Goal: Task Accomplishment & Management: Manage account settings

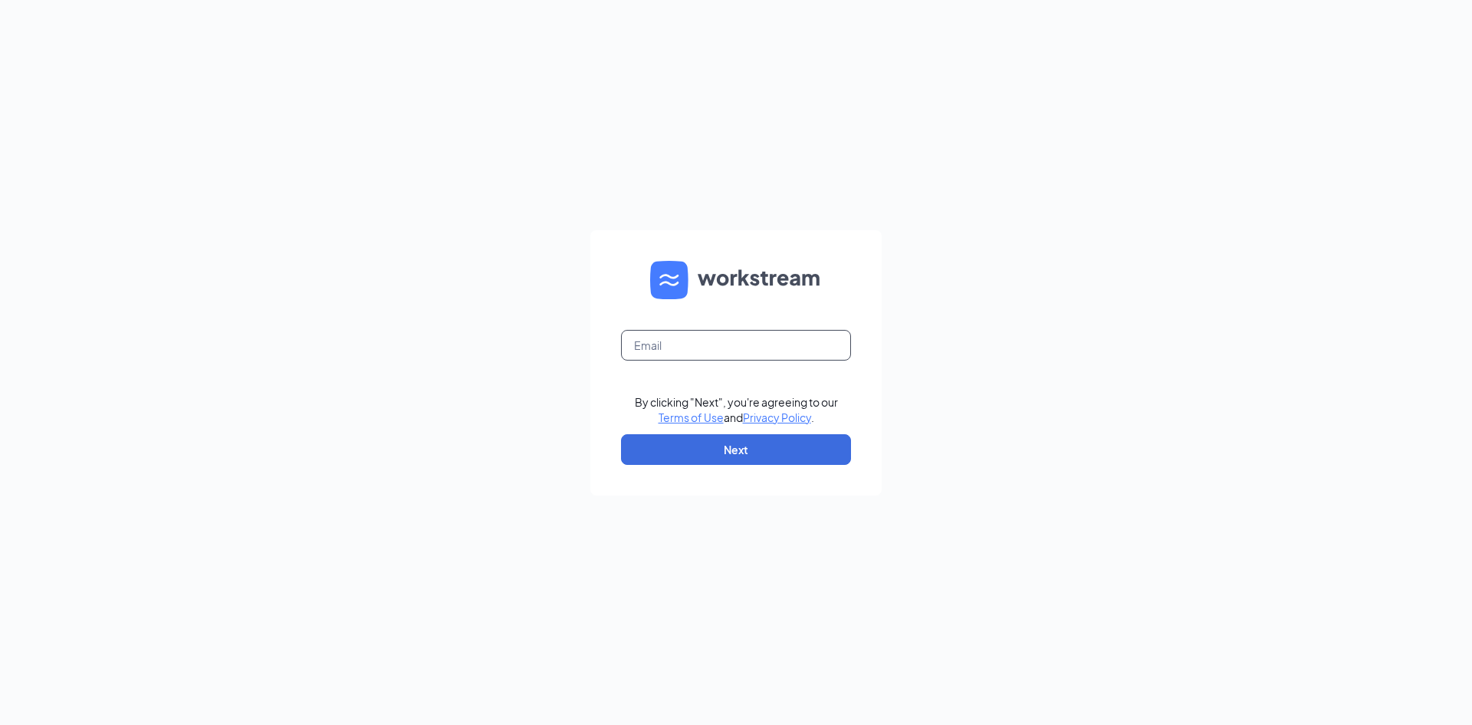
click at [654, 331] on input "text" at bounding box center [736, 345] width 230 height 31
type input "rapidcity@gtcinemas.com"
click at [744, 452] on button "Next" at bounding box center [736, 449] width 230 height 31
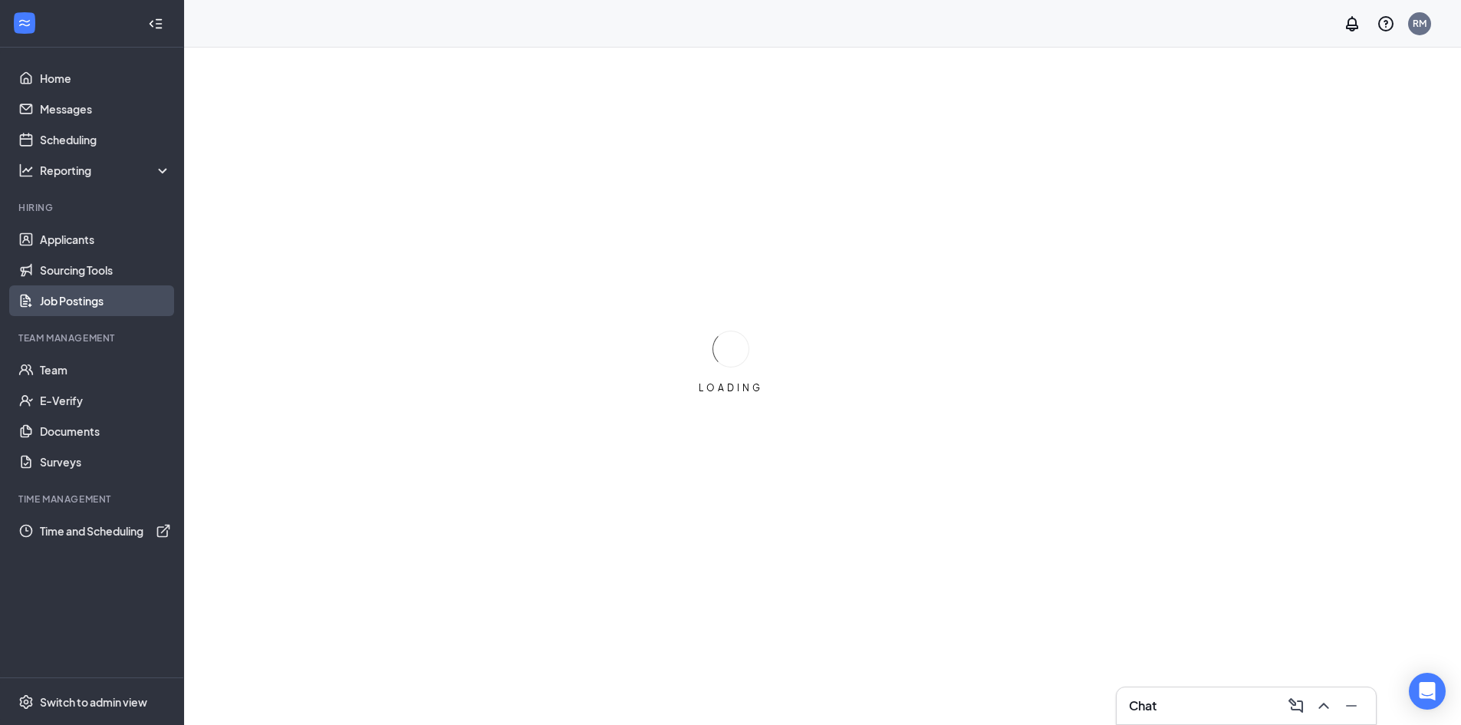
click at [89, 308] on link "Job Postings" at bounding box center [105, 300] width 131 height 31
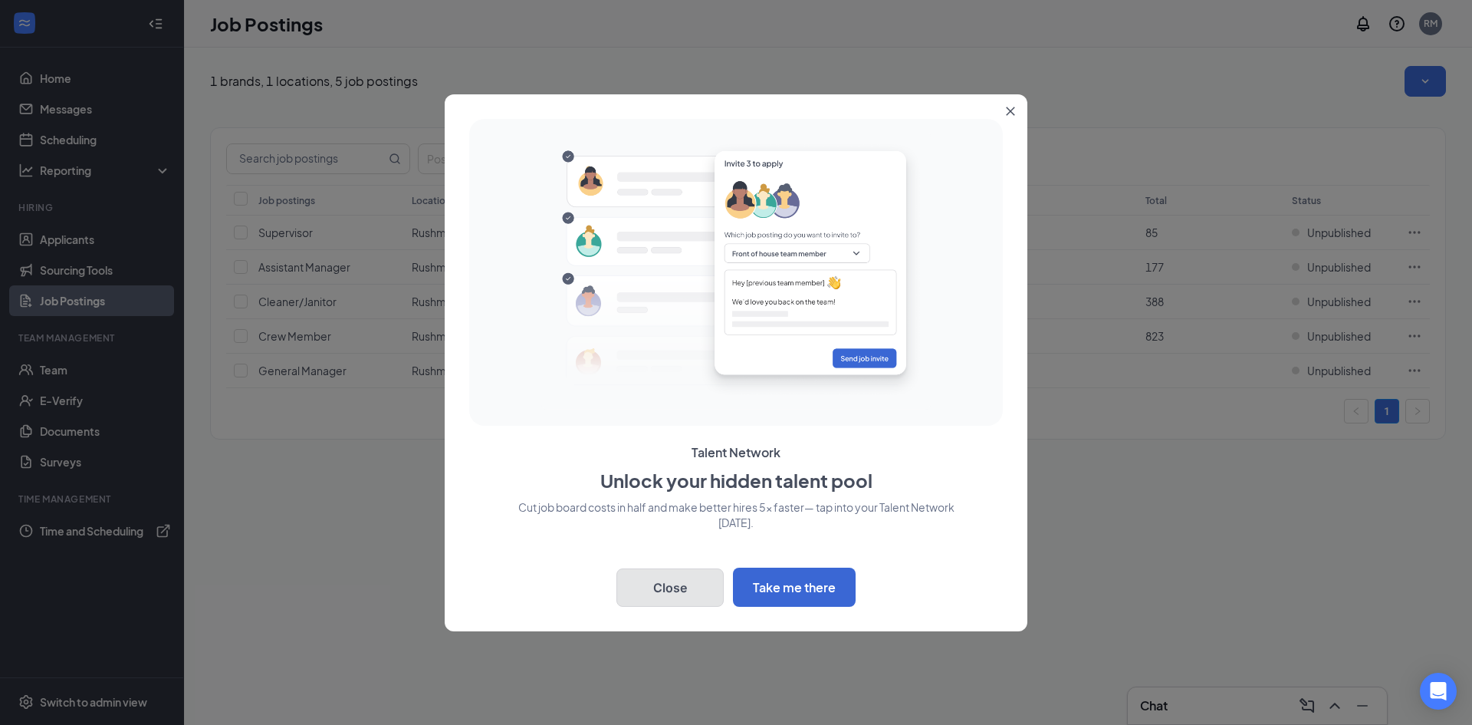
click at [667, 587] on button "Close" at bounding box center [669, 587] width 107 height 38
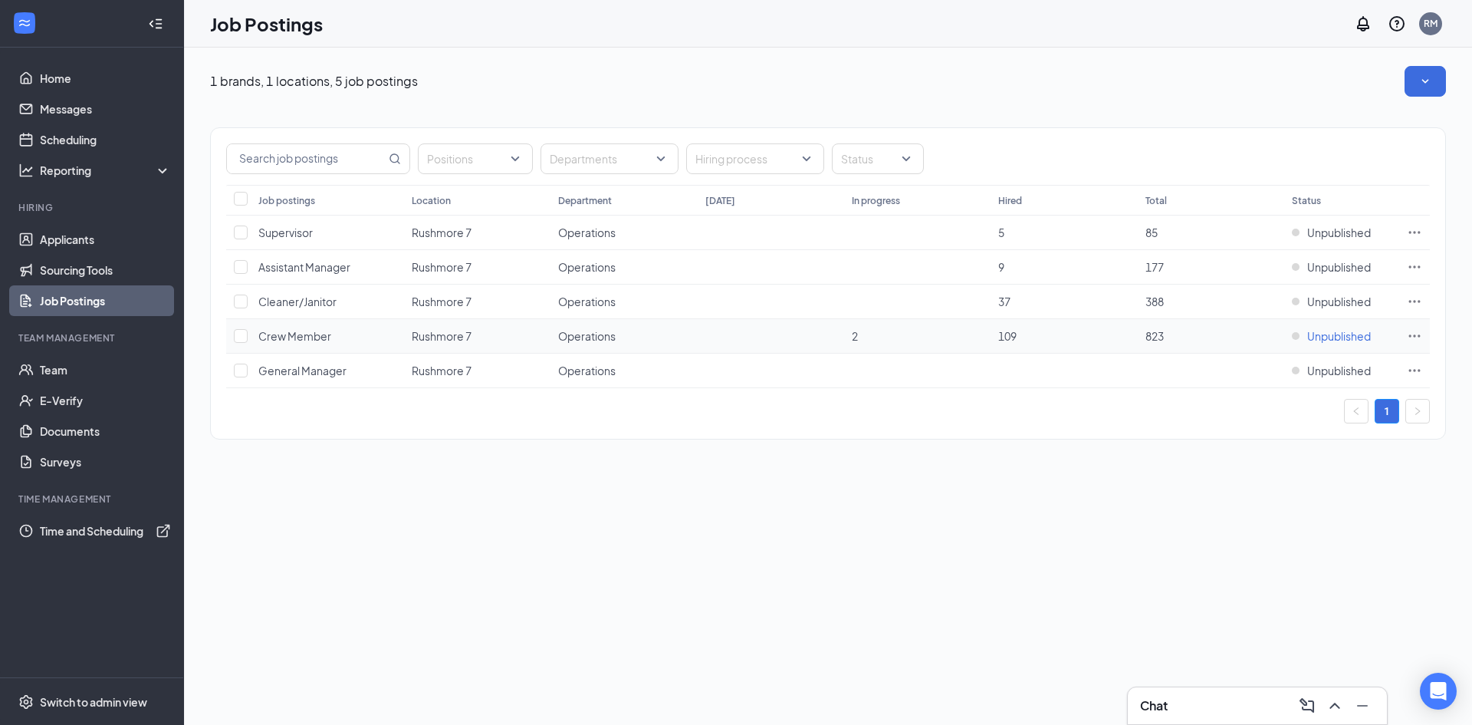
click at [1299, 338] on div "Unpublished" at bounding box center [1331, 335] width 79 height 15
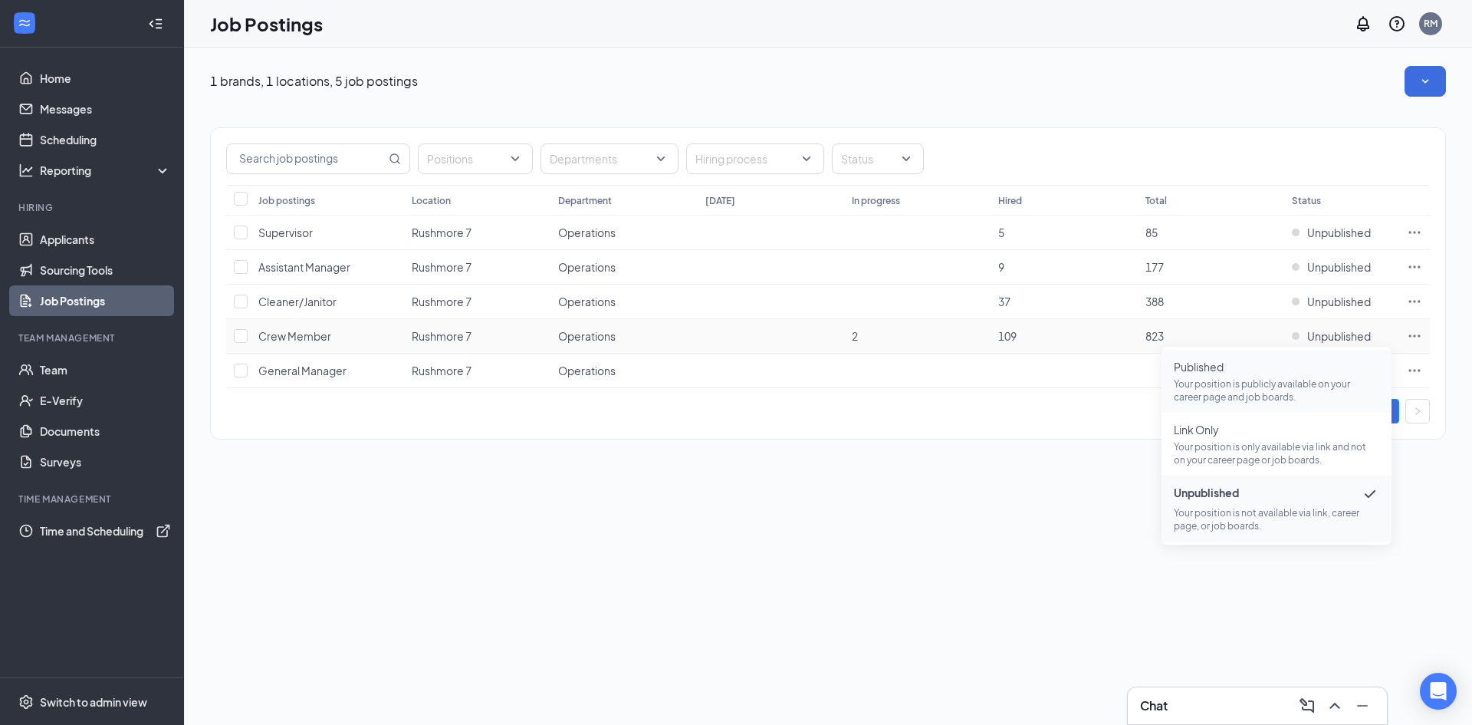
click at [1290, 382] on p "Your position is publicly available on your career page and job boards." at bounding box center [1276, 390] width 205 height 26
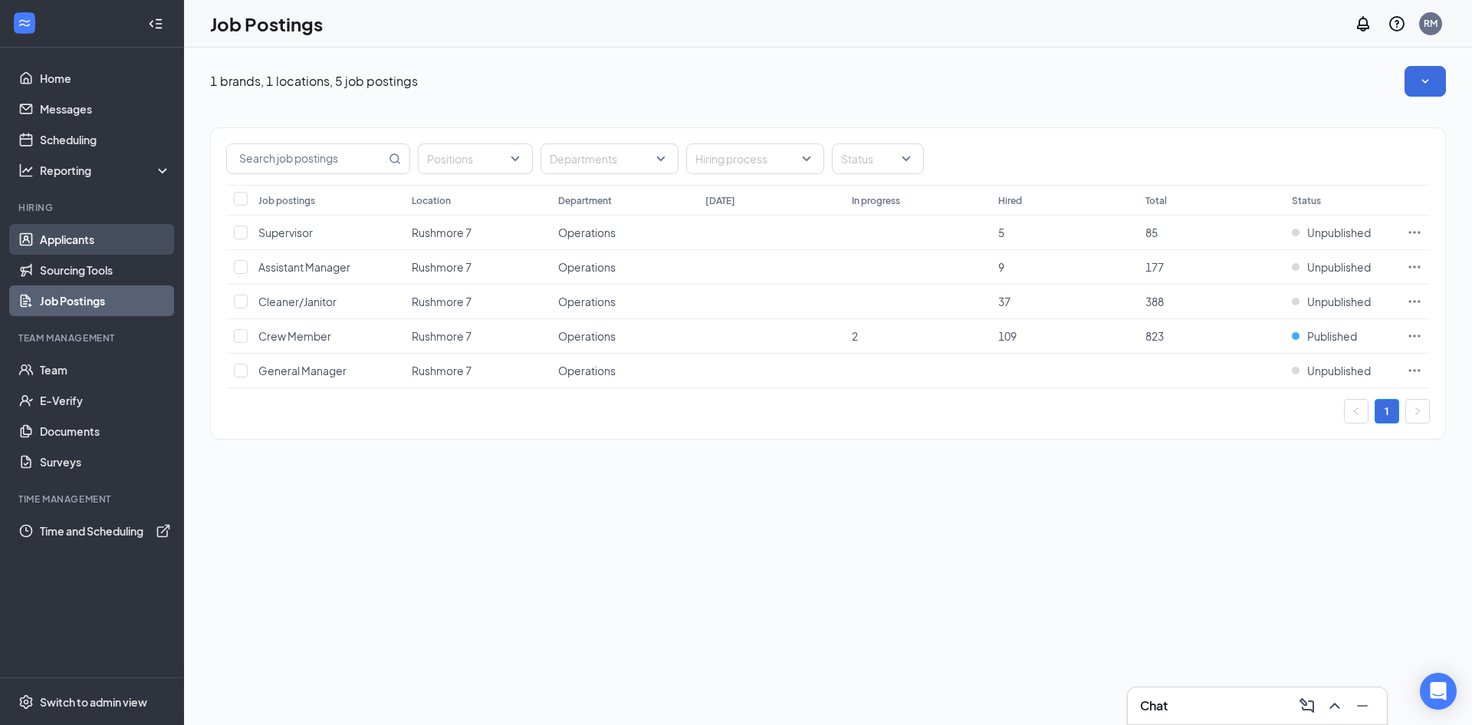
click at [101, 238] on link "Applicants" at bounding box center [105, 239] width 131 height 31
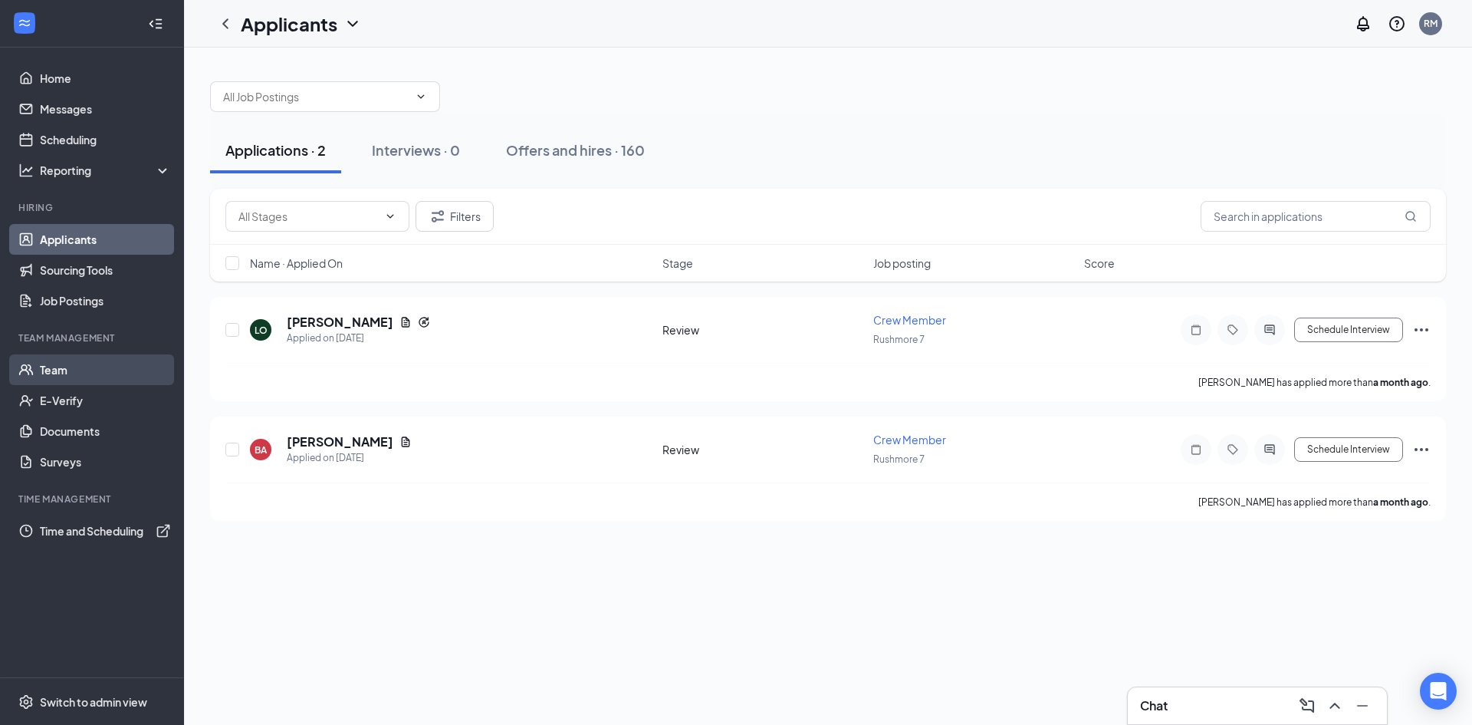
click at [97, 375] on link "Team" at bounding box center [105, 369] width 131 height 31
click at [427, 156] on div "Interviews · 0" at bounding box center [416, 149] width 88 height 19
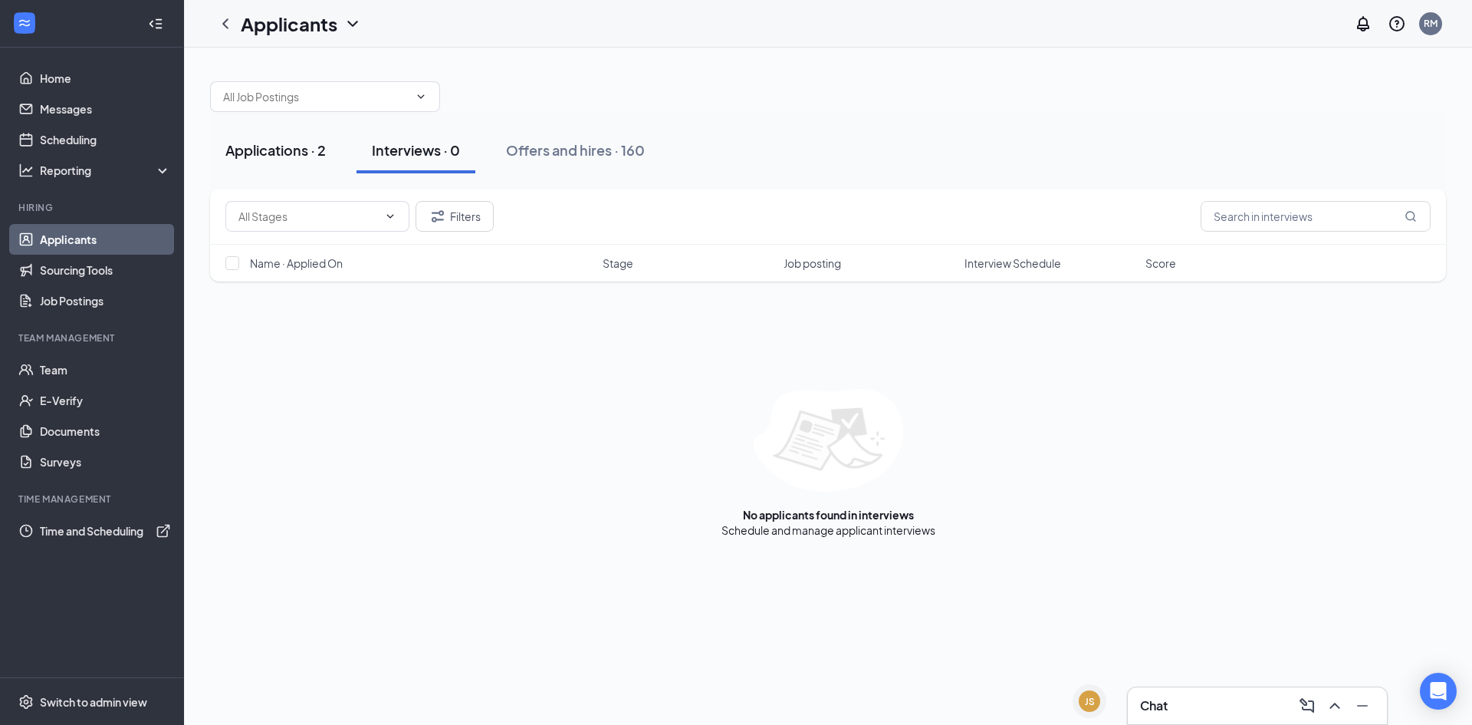
click at [307, 156] on div "Applications · 2" at bounding box center [275, 149] width 100 height 19
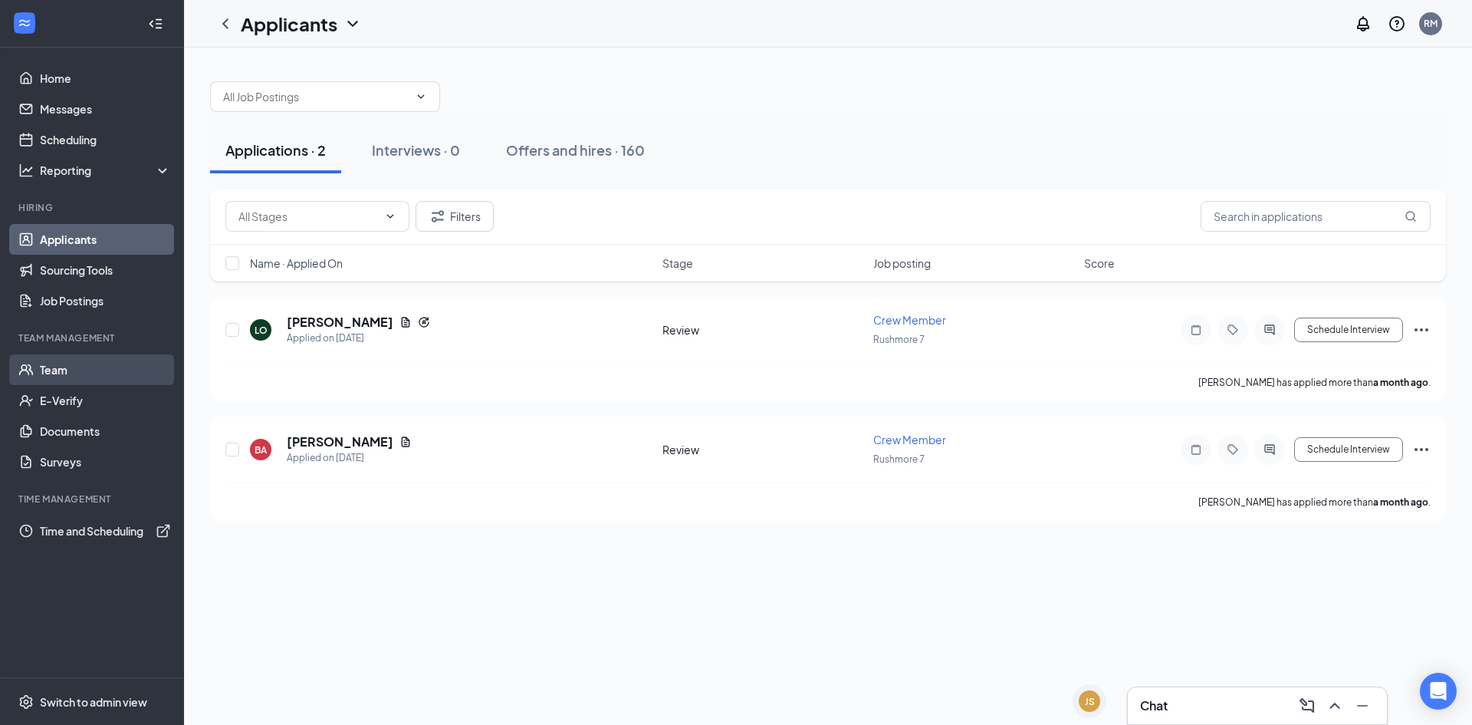
click at [87, 373] on link "Team" at bounding box center [105, 369] width 131 height 31
